Goal: Information Seeking & Learning: Learn about a topic

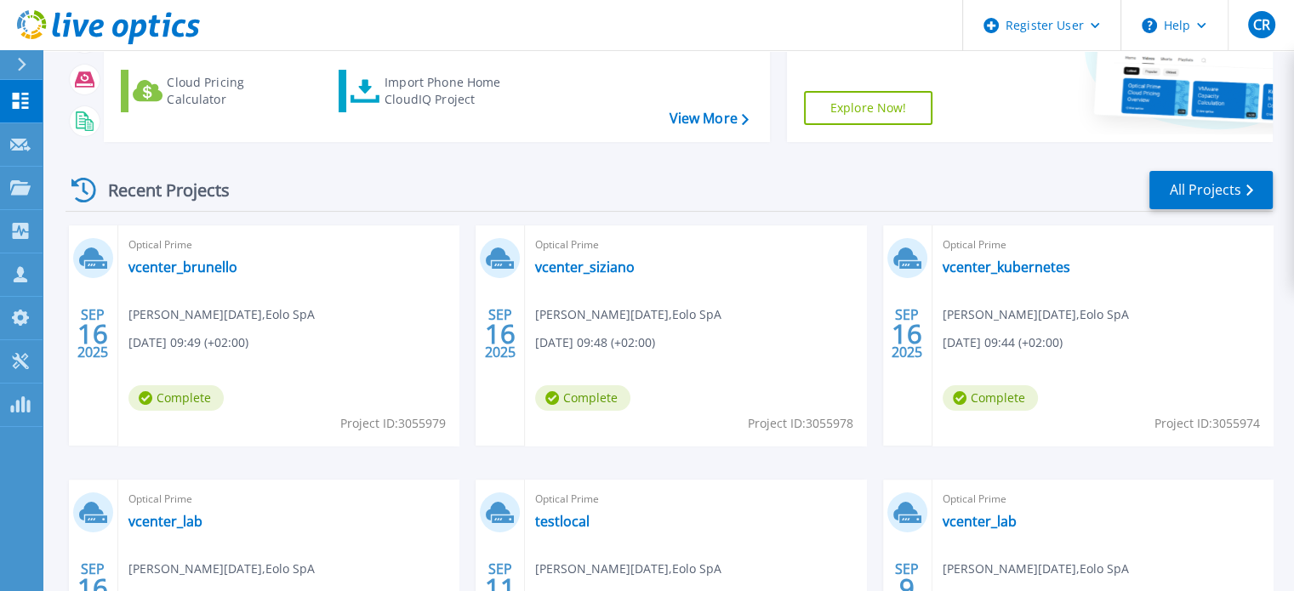
scroll to position [255, 0]
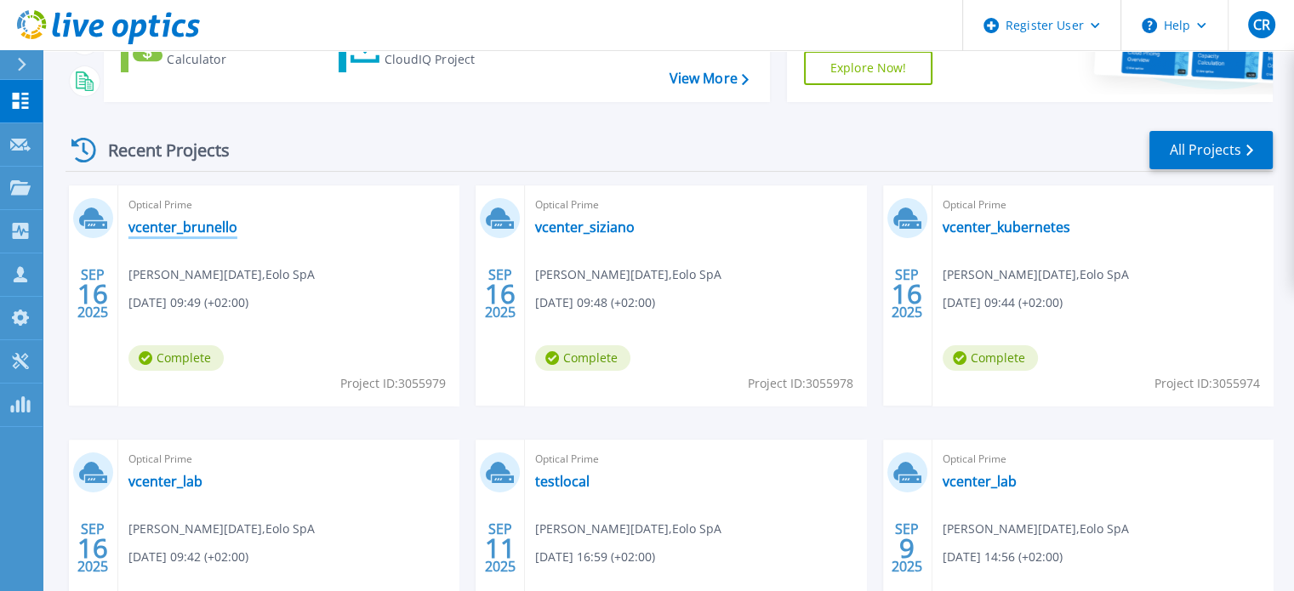
click at [185, 227] on link "vcenter_brunello" at bounding box center [182, 227] width 109 height 17
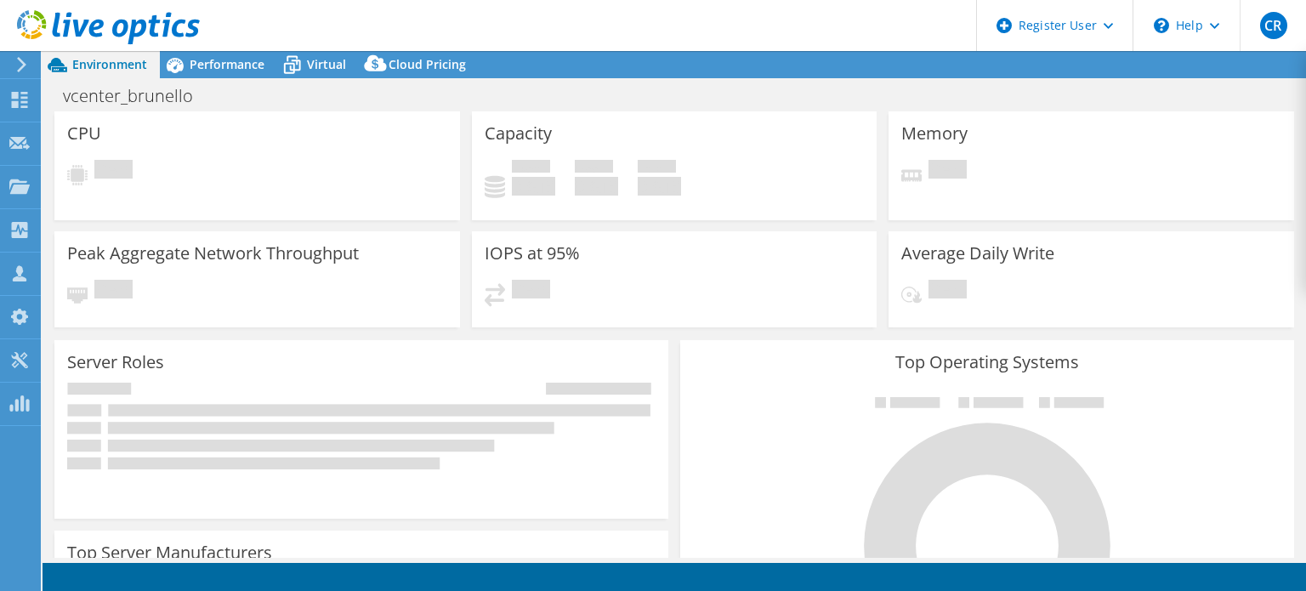
select select "USD"
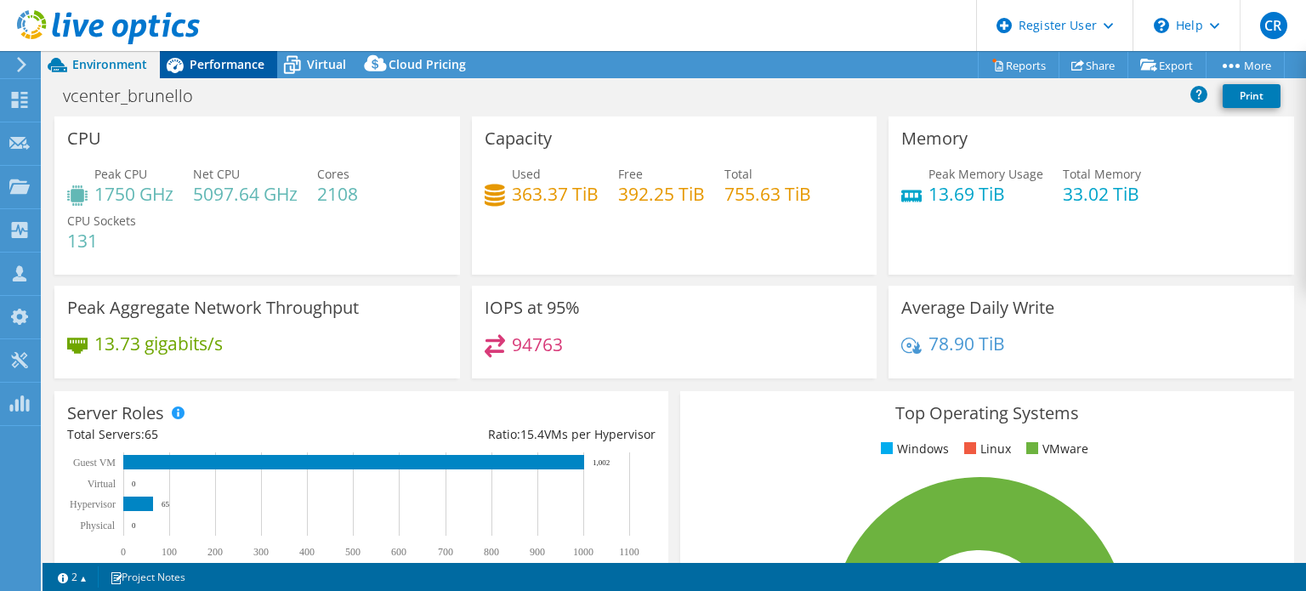
click at [225, 64] on span "Performance" at bounding box center [227, 64] width 75 height 16
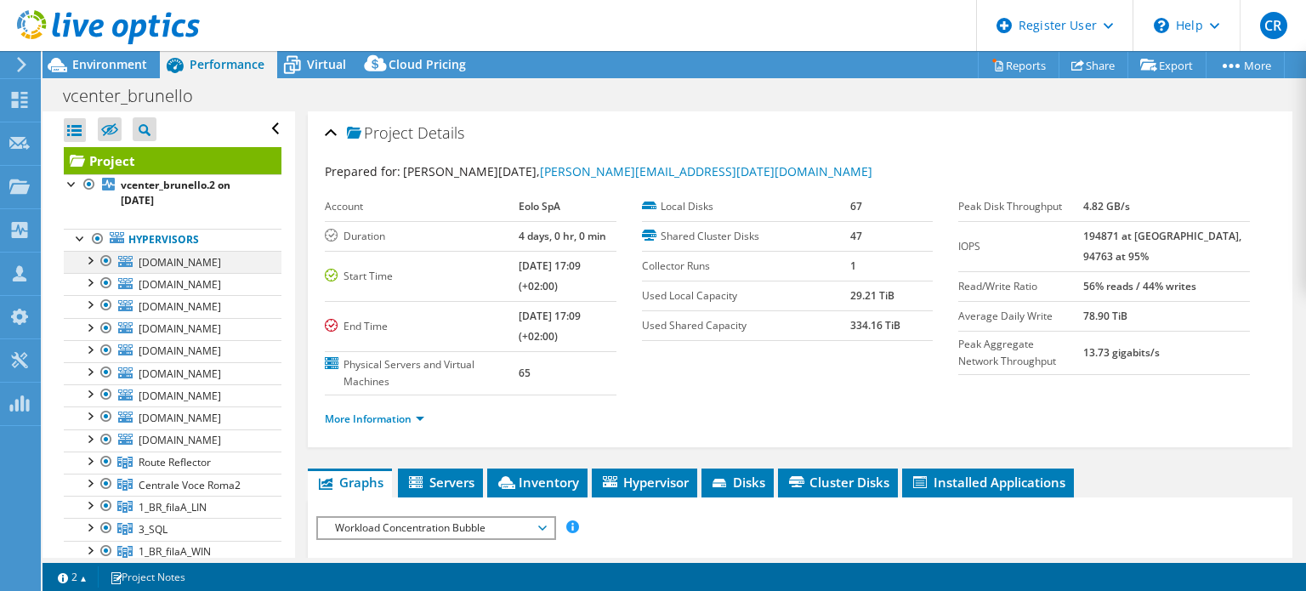
click at [88, 260] on div at bounding box center [89, 259] width 17 height 17
click at [90, 261] on div at bounding box center [89, 259] width 17 height 17
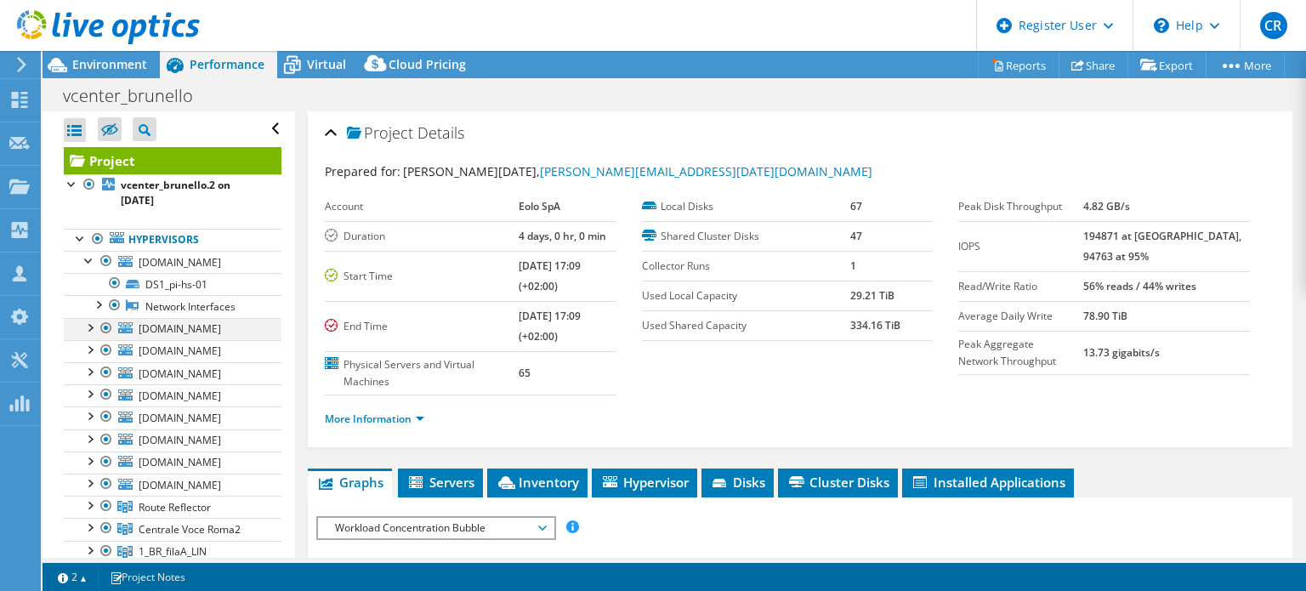
click at [88, 326] on div at bounding box center [89, 326] width 17 height 17
click at [89, 394] on div at bounding box center [89, 392] width 17 height 17
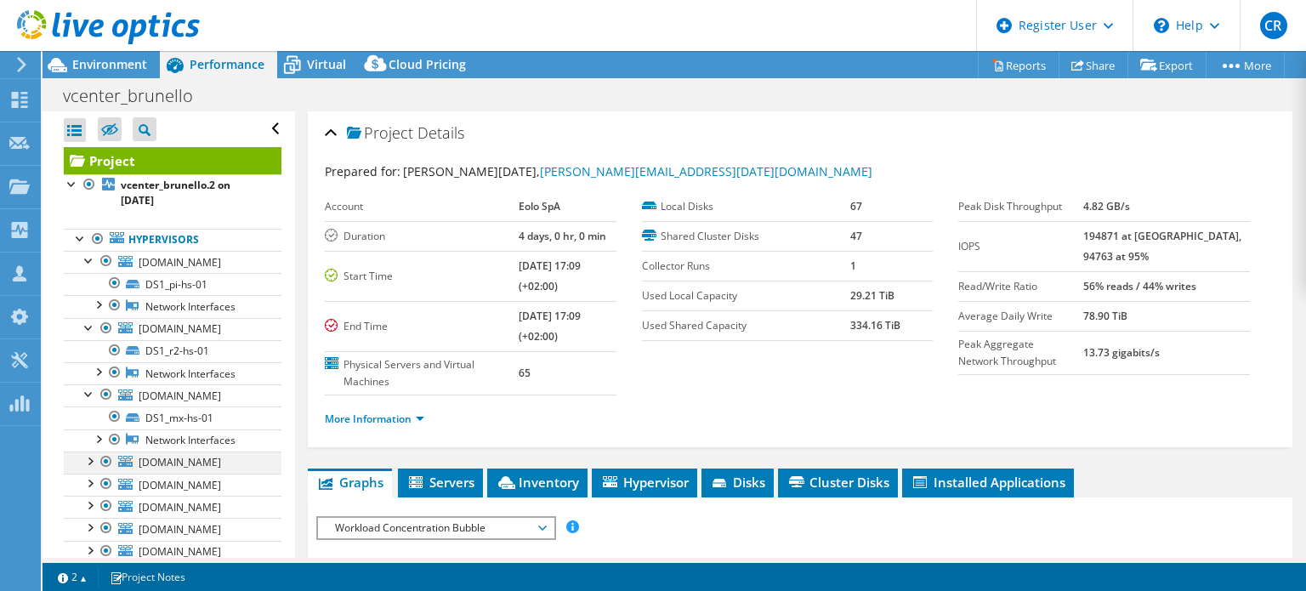
click at [89, 459] on div at bounding box center [89, 460] width 17 height 17
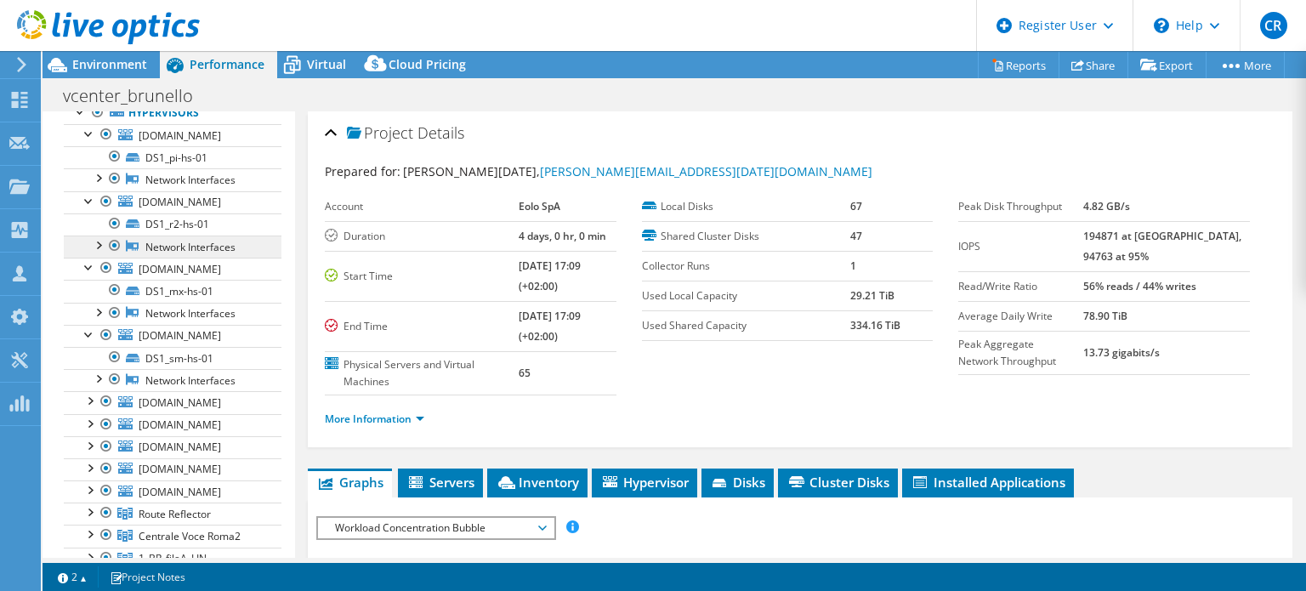
scroll to position [255, 0]
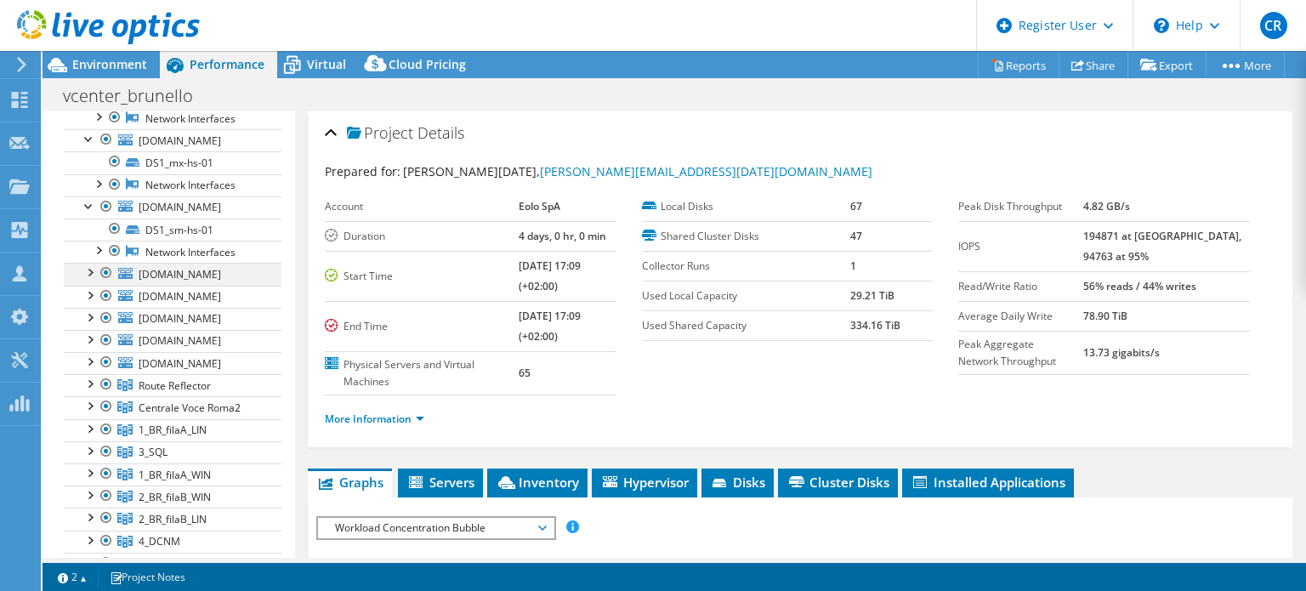
click at [95, 270] on div at bounding box center [89, 271] width 17 height 17
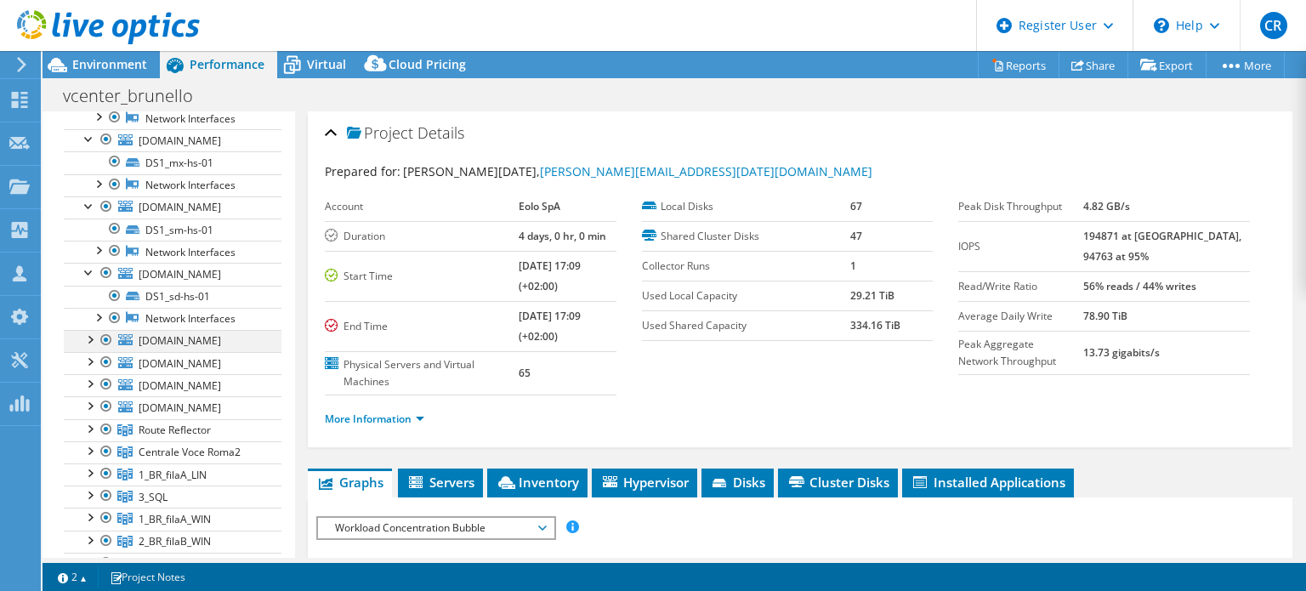
click at [93, 336] on div at bounding box center [89, 338] width 17 height 17
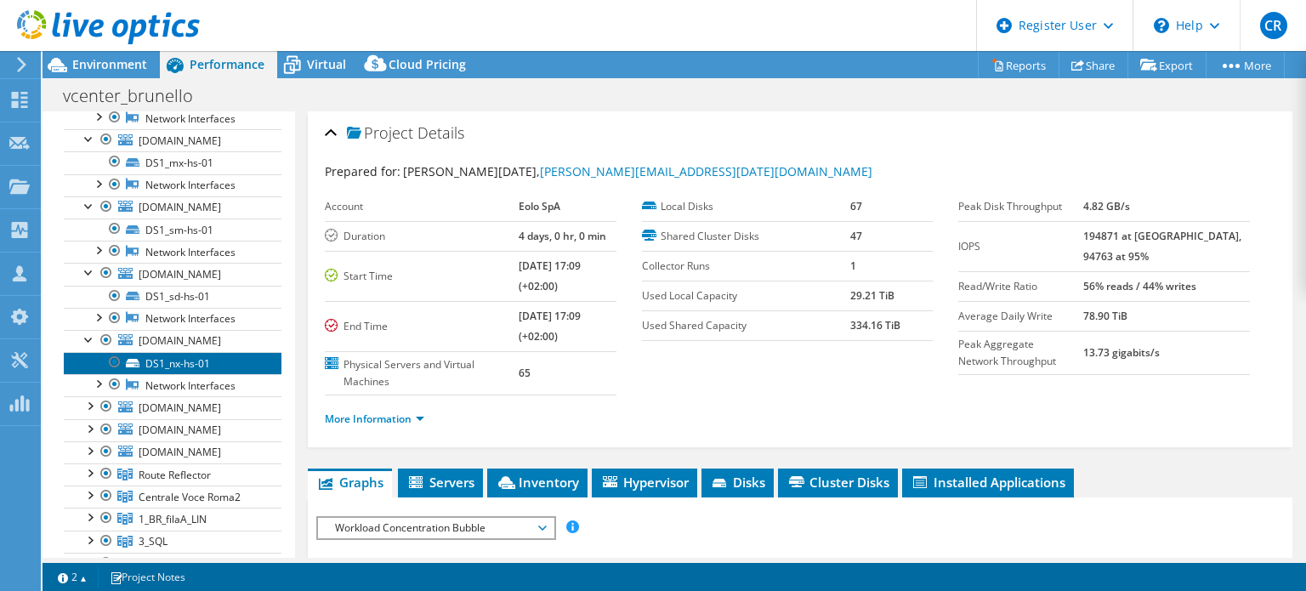
click at [184, 360] on link "DS1_nx-hs-01" at bounding box center [173, 363] width 218 height 22
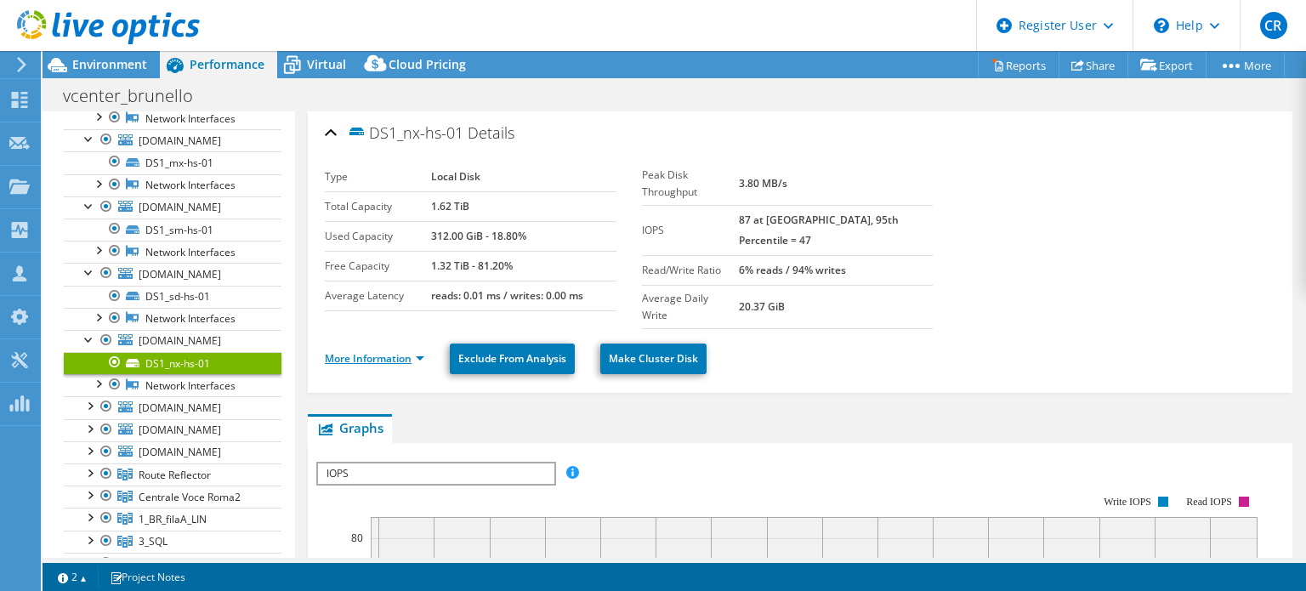
click at [418, 351] on link "More Information" at bounding box center [375, 358] width 100 height 14
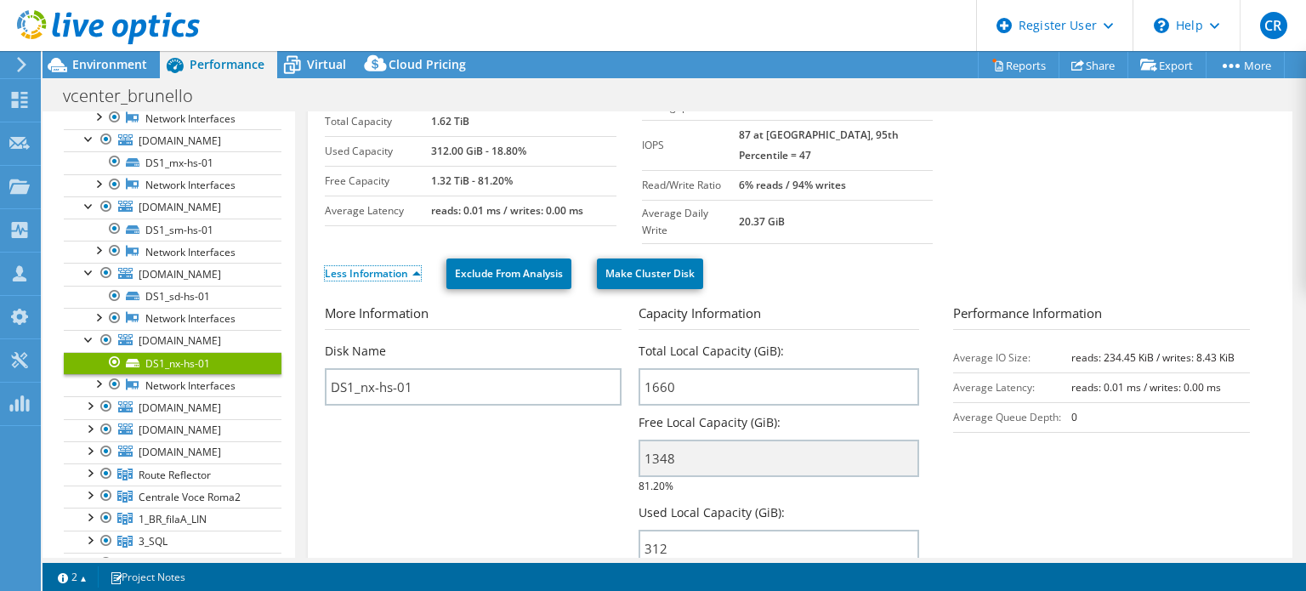
scroll to position [0, 0]
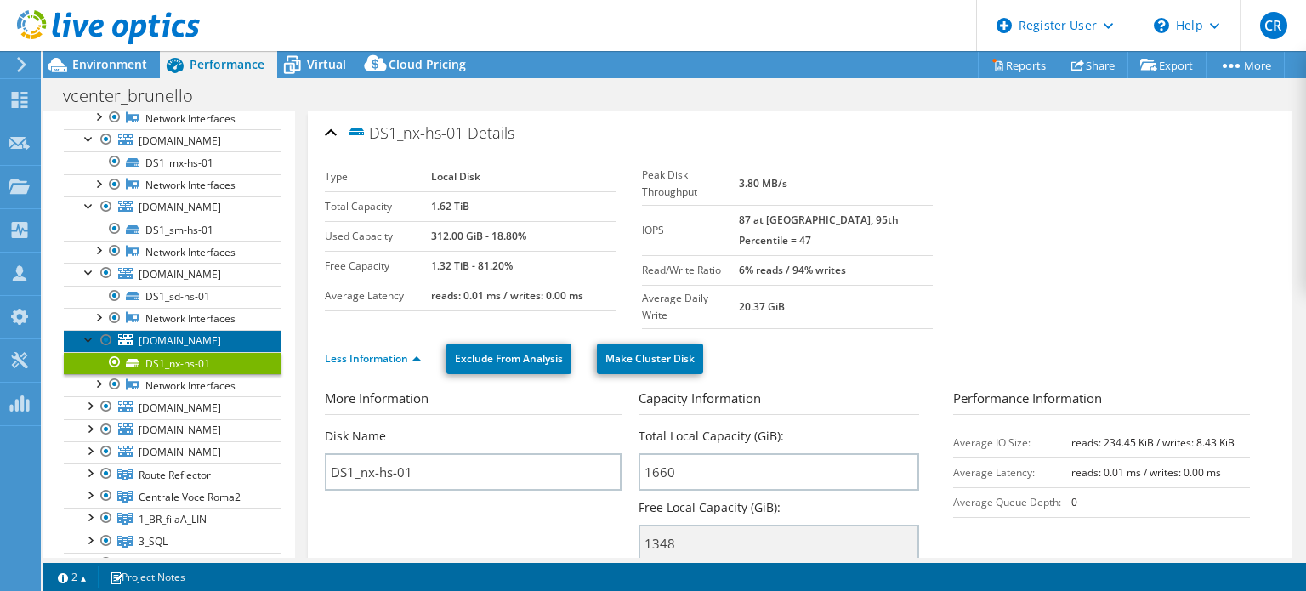
click at [158, 338] on span "[DOMAIN_NAME]" at bounding box center [180, 340] width 82 height 14
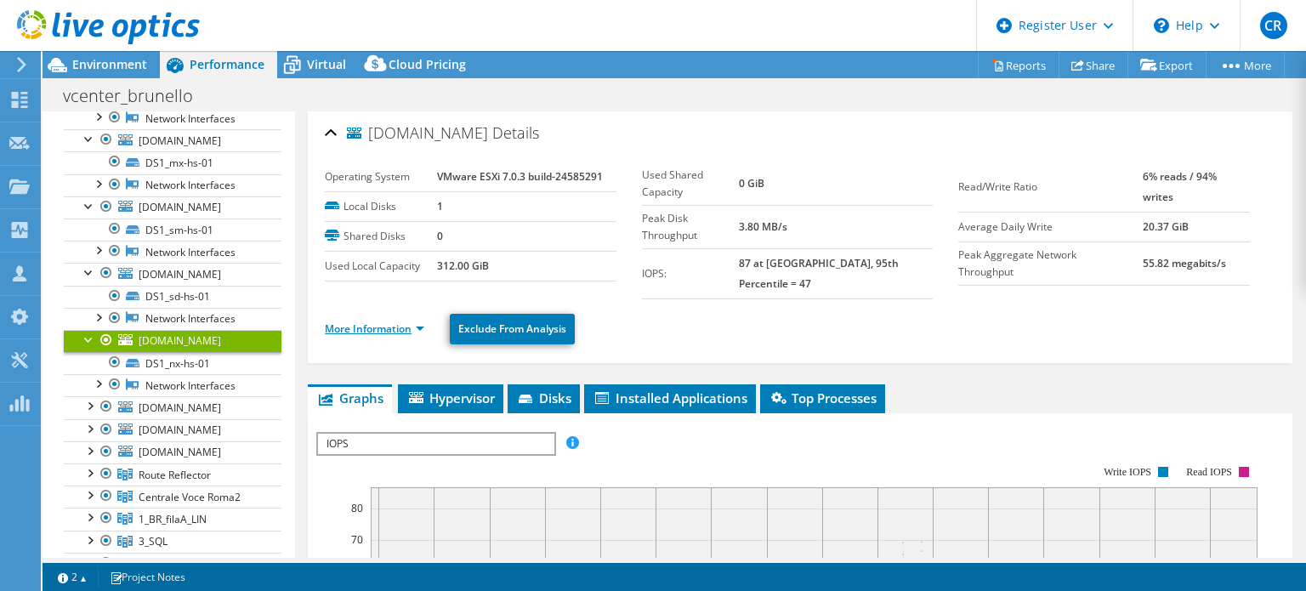
click at [421, 321] on link "More Information" at bounding box center [375, 328] width 100 height 14
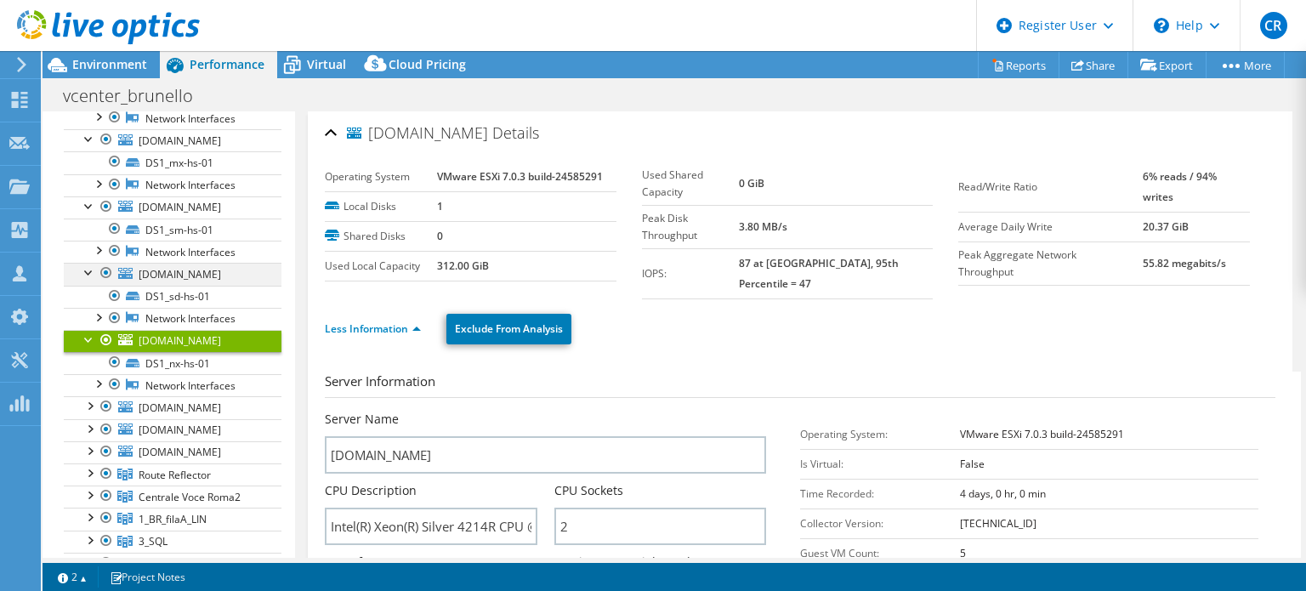
click at [91, 272] on div at bounding box center [89, 271] width 17 height 17
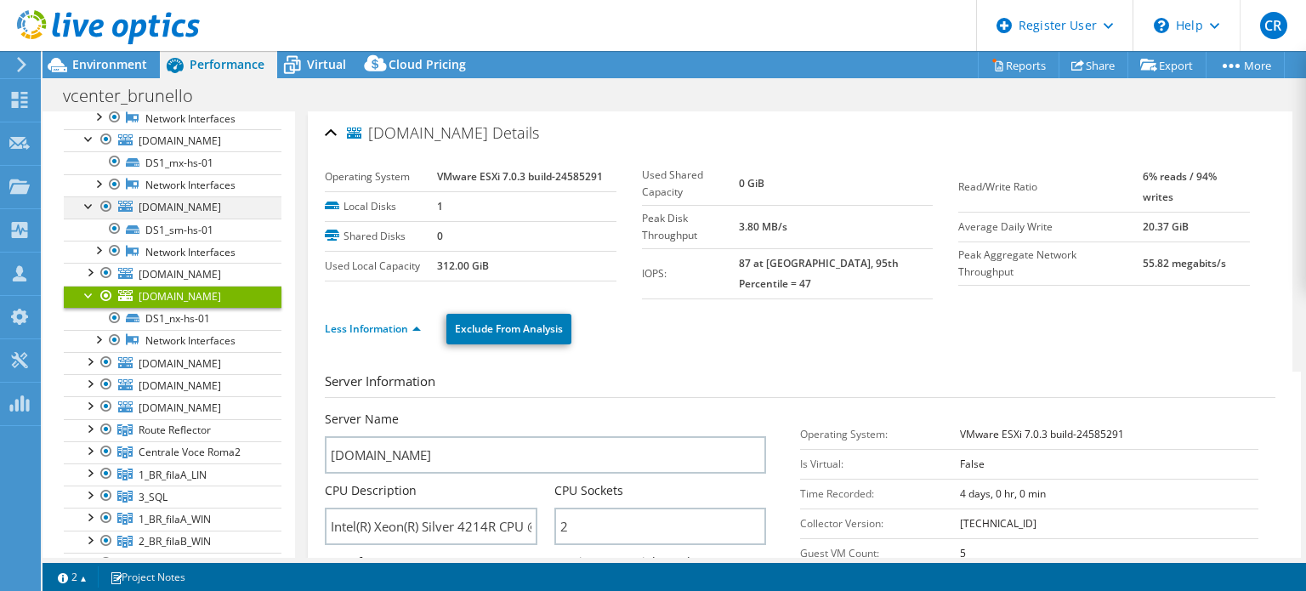
click at [90, 208] on div at bounding box center [89, 204] width 17 height 17
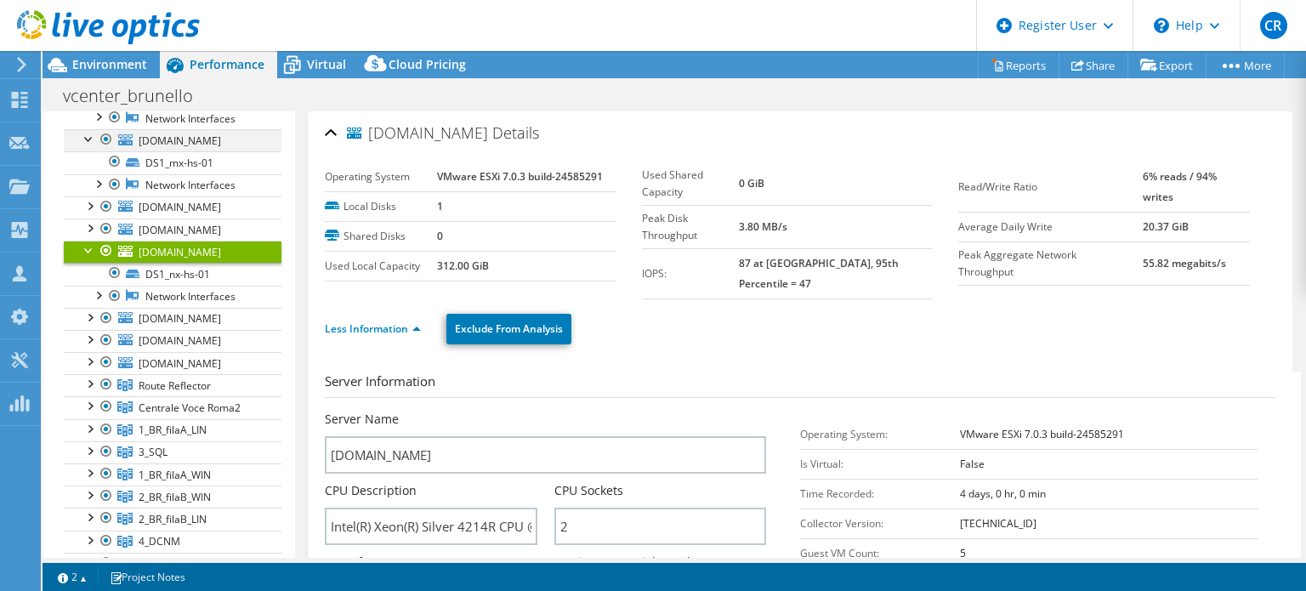
click at [88, 139] on div at bounding box center [89, 137] width 17 height 17
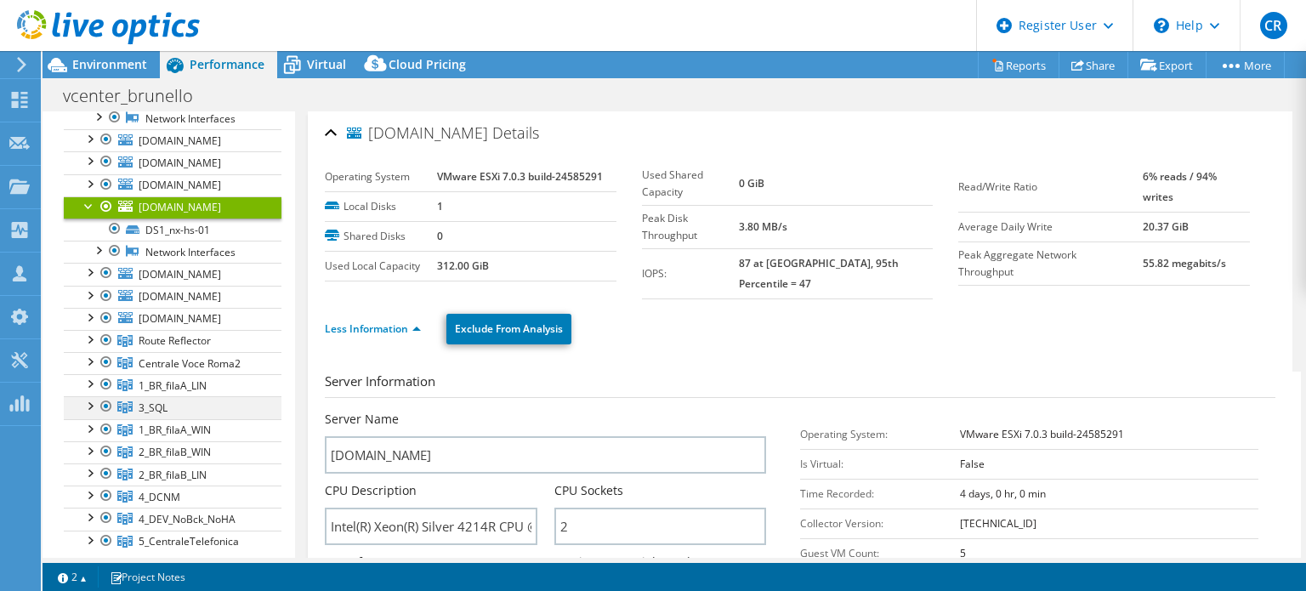
click at [88, 401] on div at bounding box center [89, 404] width 17 height 17
click at [88, 207] on div at bounding box center [89, 204] width 17 height 17
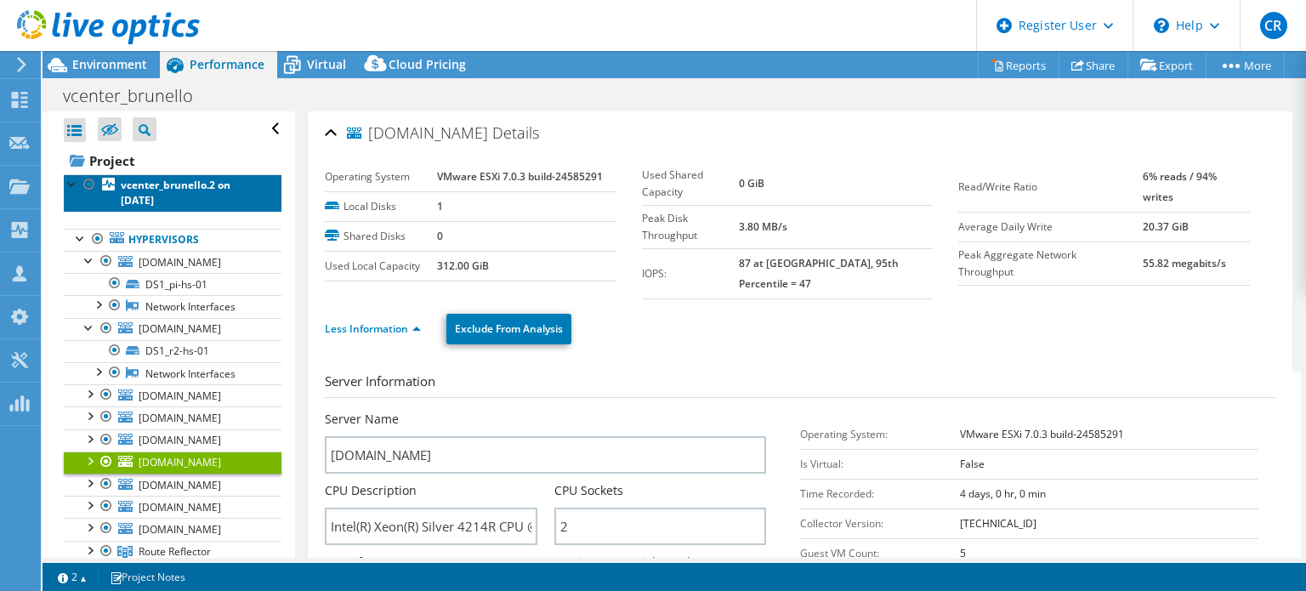
drag, startPoint x: 178, startPoint y: 185, endPoint x: 66, endPoint y: 206, distance: 113.3
click at [66, 206] on link "vcenter_brunello.2 on [DATE]" at bounding box center [173, 192] width 218 height 37
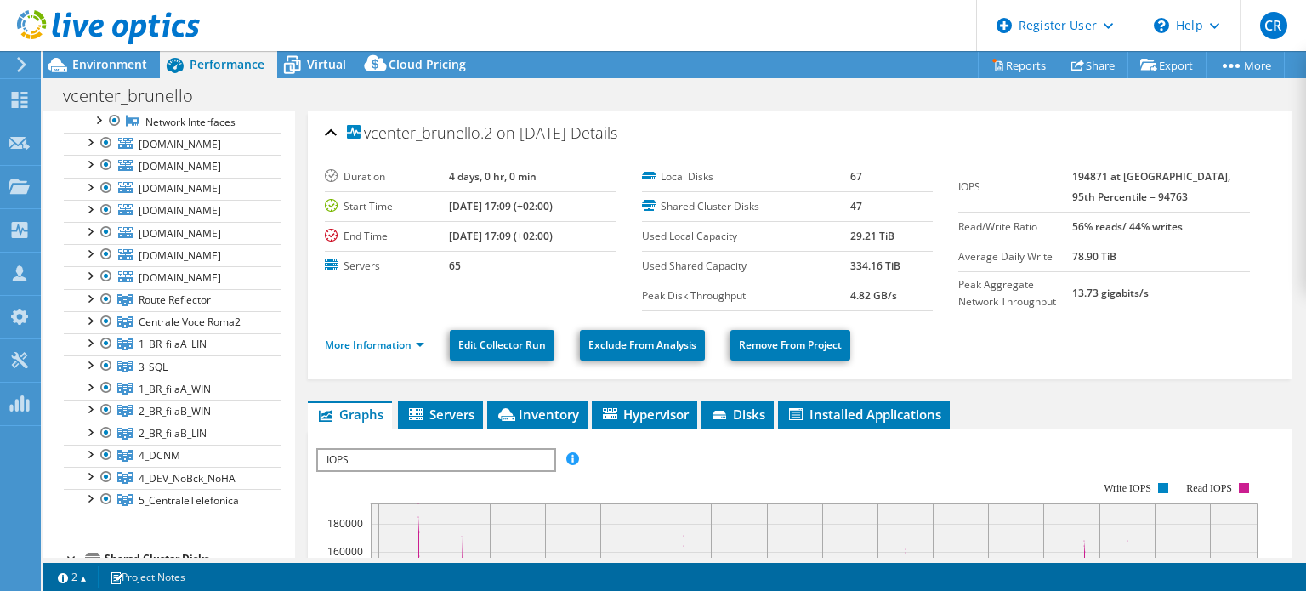
scroll to position [255, 0]
click at [89, 356] on div at bounding box center [89, 360] width 17 height 17
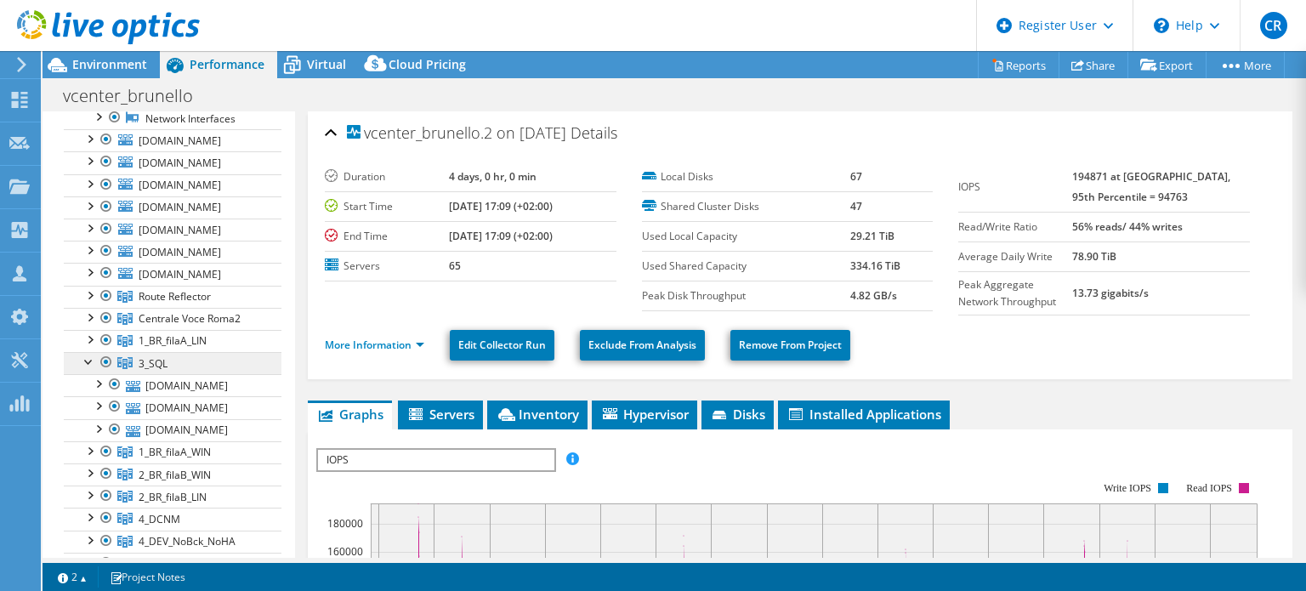
click at [186, 356] on link "3_SQL" at bounding box center [173, 363] width 218 height 22
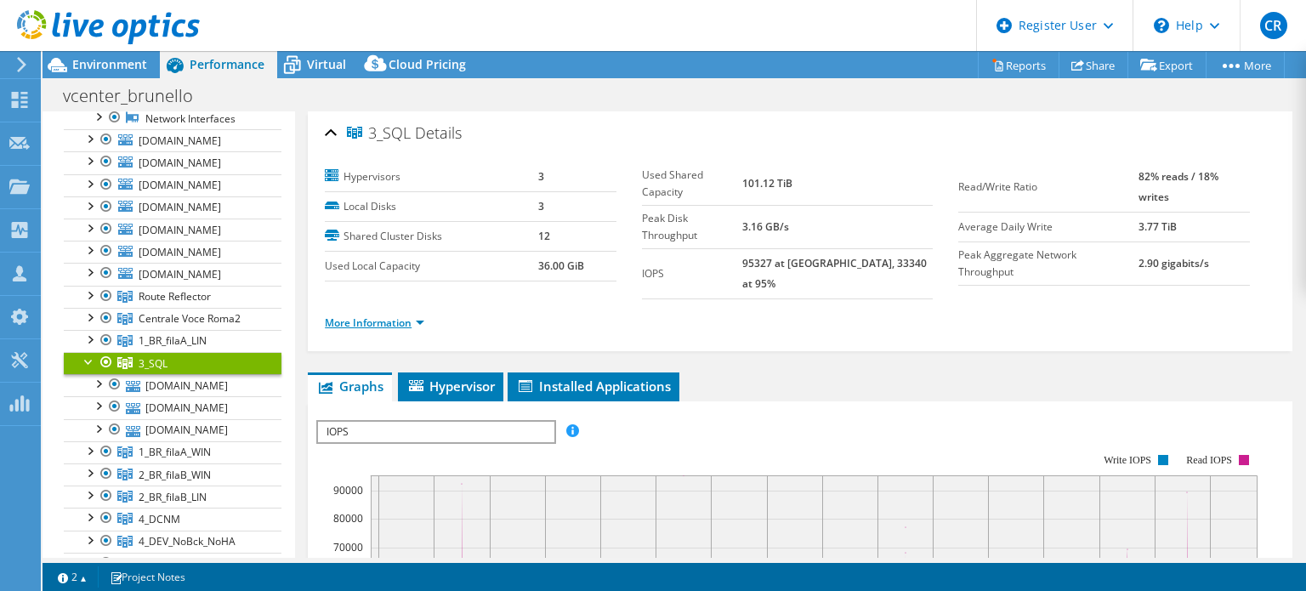
click at [421, 316] on link "More Information" at bounding box center [375, 323] width 100 height 14
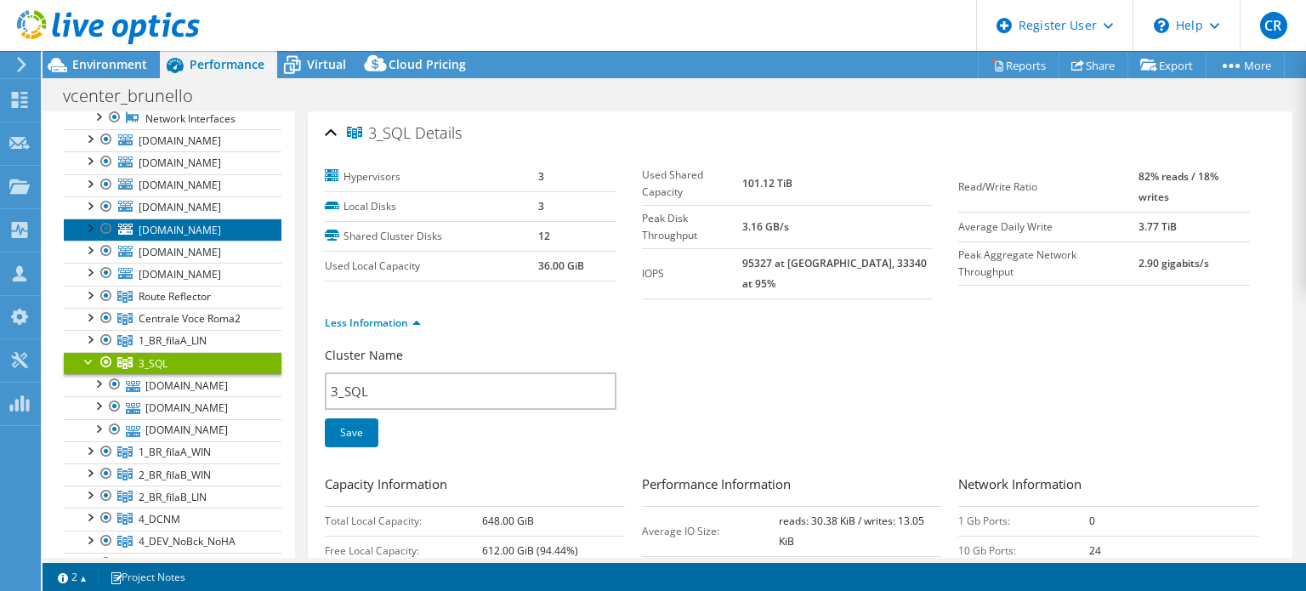
click at [177, 224] on span "[DOMAIN_NAME]" at bounding box center [180, 230] width 82 height 14
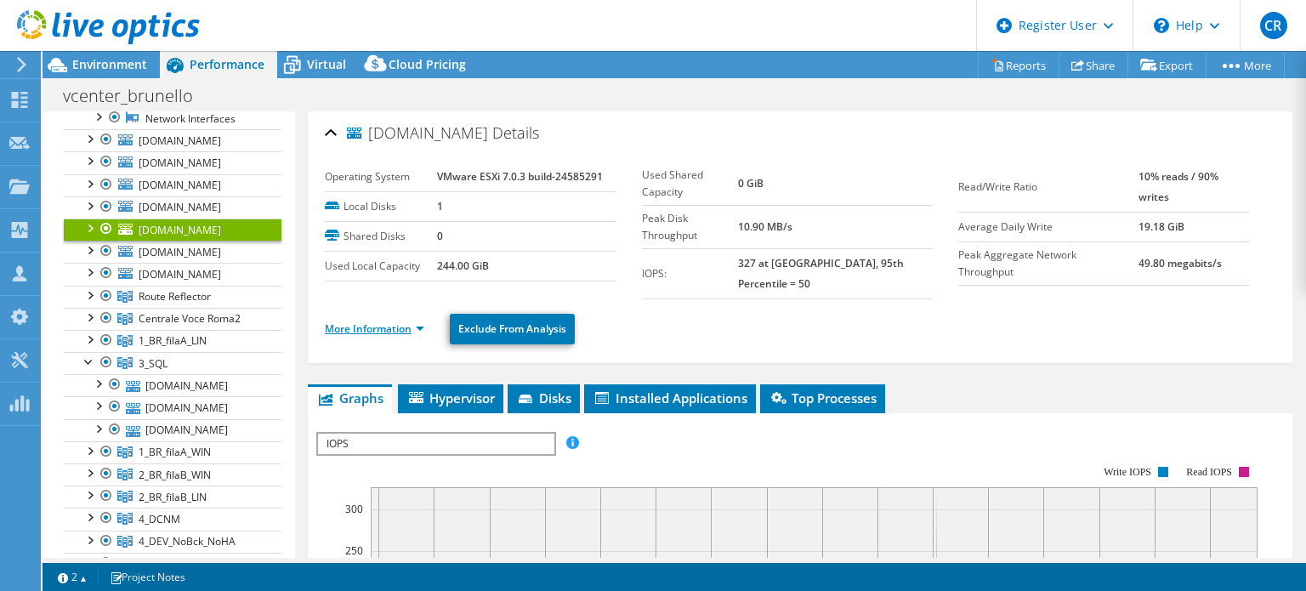
click at [422, 321] on link "More Information" at bounding box center [375, 328] width 100 height 14
